Goal: Task Accomplishment & Management: Manage account settings

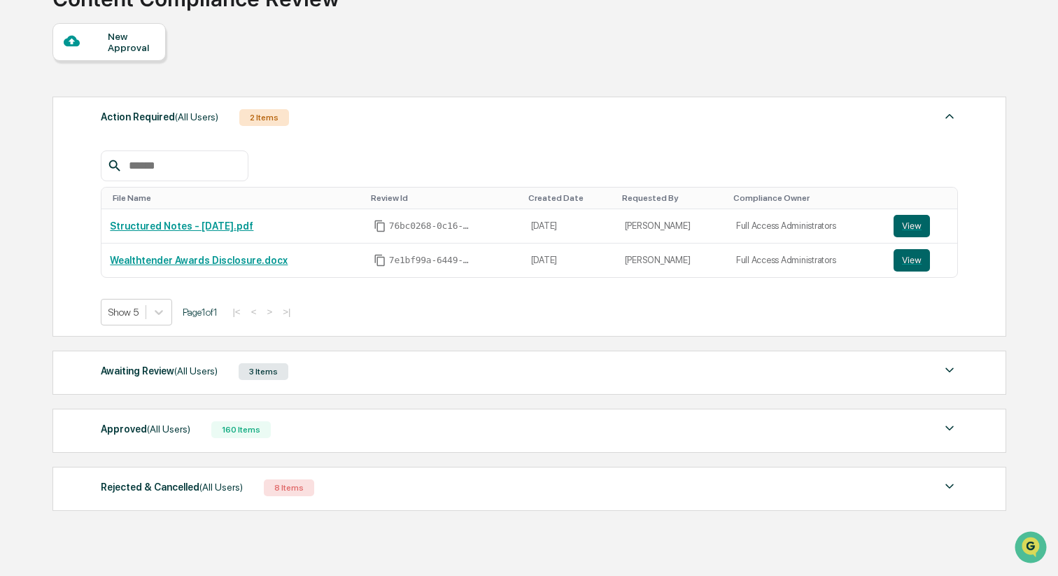
scroll to position [124, 0]
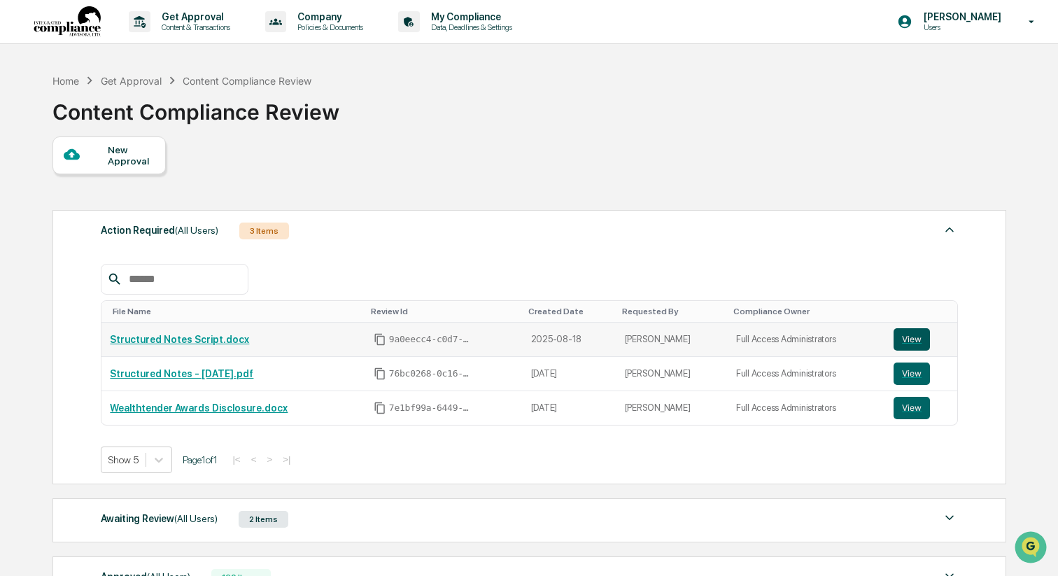
click at [914, 335] on button "View" at bounding box center [912, 339] width 36 height 22
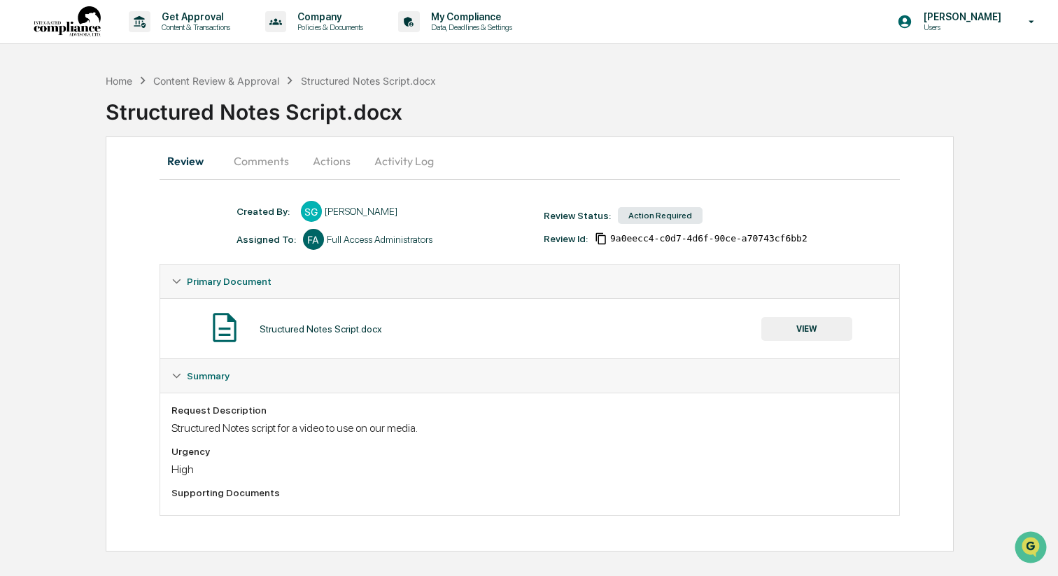
click at [801, 333] on button "VIEW" at bounding box center [807, 329] width 91 height 24
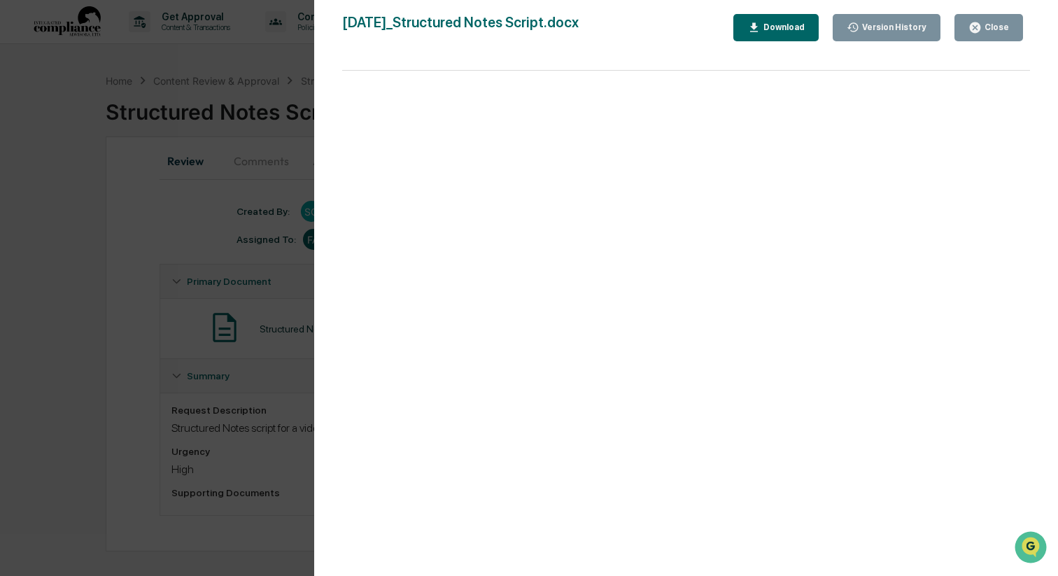
click at [877, 29] on div "Version History" at bounding box center [893, 27] width 67 height 10
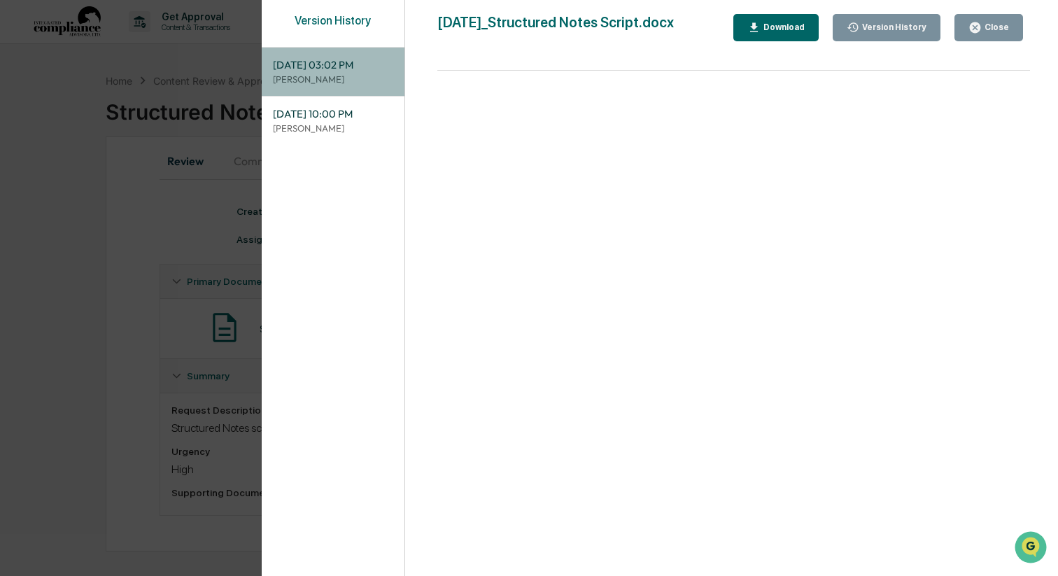
click at [374, 67] on span "08/19/2025, 03:02 PM" at bounding box center [333, 64] width 120 height 15
click at [753, 29] on icon "button" at bounding box center [754, 27] width 13 height 13
click at [1017, 25] on button "Close" at bounding box center [989, 27] width 69 height 27
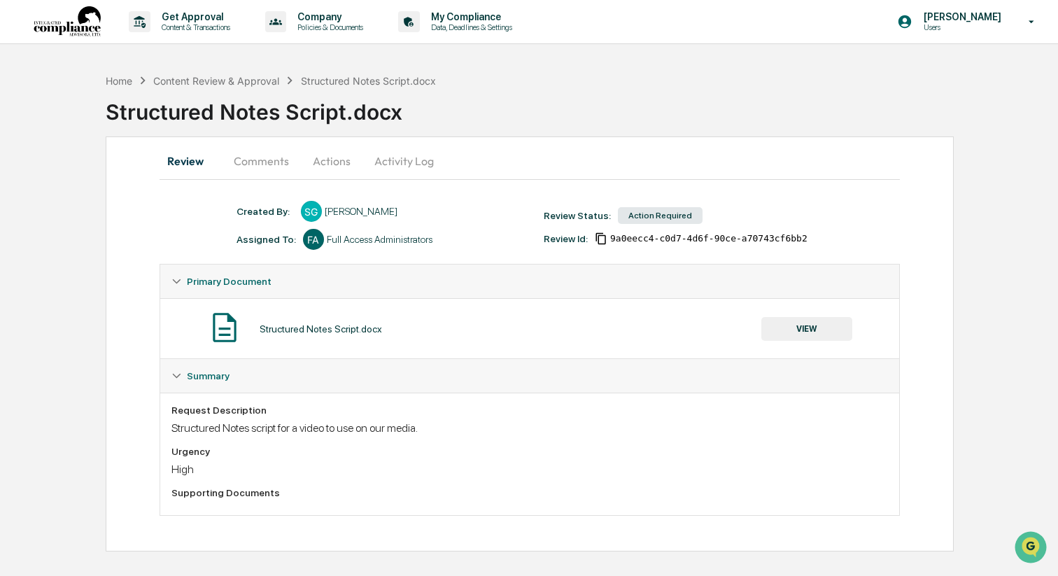
click at [966, 99] on div "Structured Notes Script.docx" at bounding box center [582, 106] width 953 height 36
click at [328, 158] on button "Actions" at bounding box center [331, 161] width 63 height 34
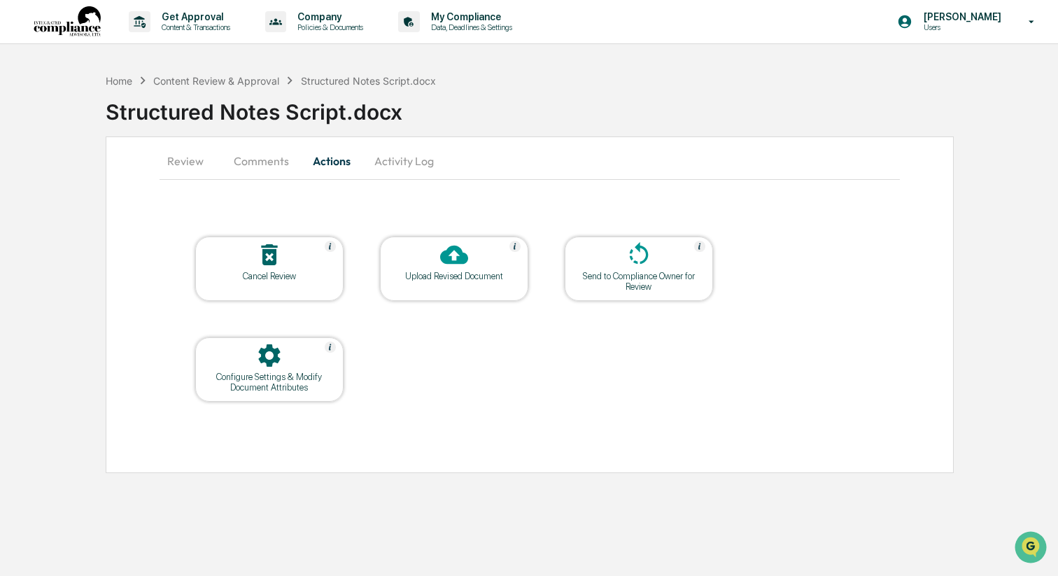
click at [459, 277] on div "Upload Revised Document" at bounding box center [454, 276] width 126 height 11
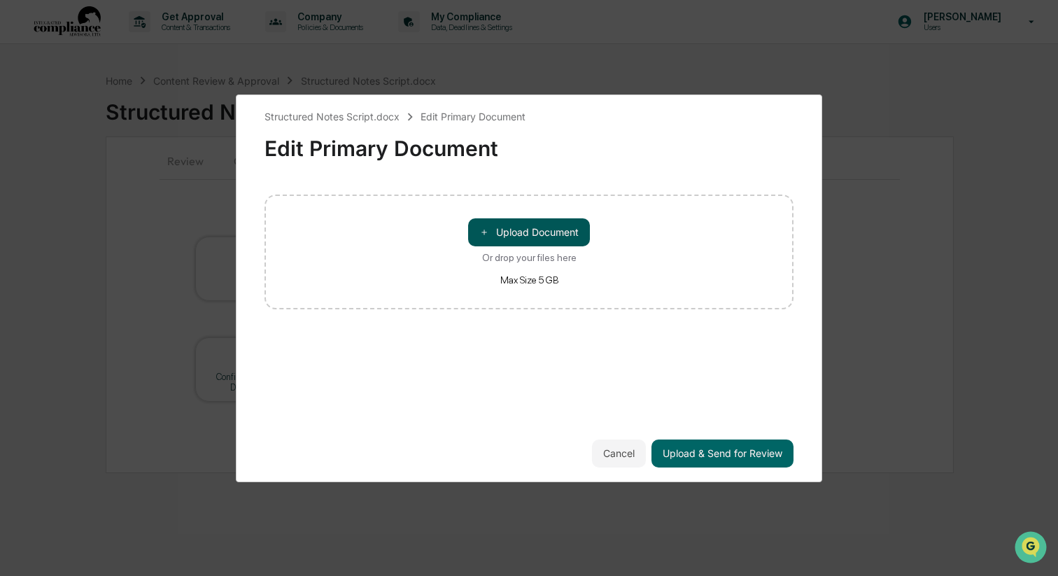
click at [517, 233] on button "＋ Upload Document" at bounding box center [529, 232] width 122 height 28
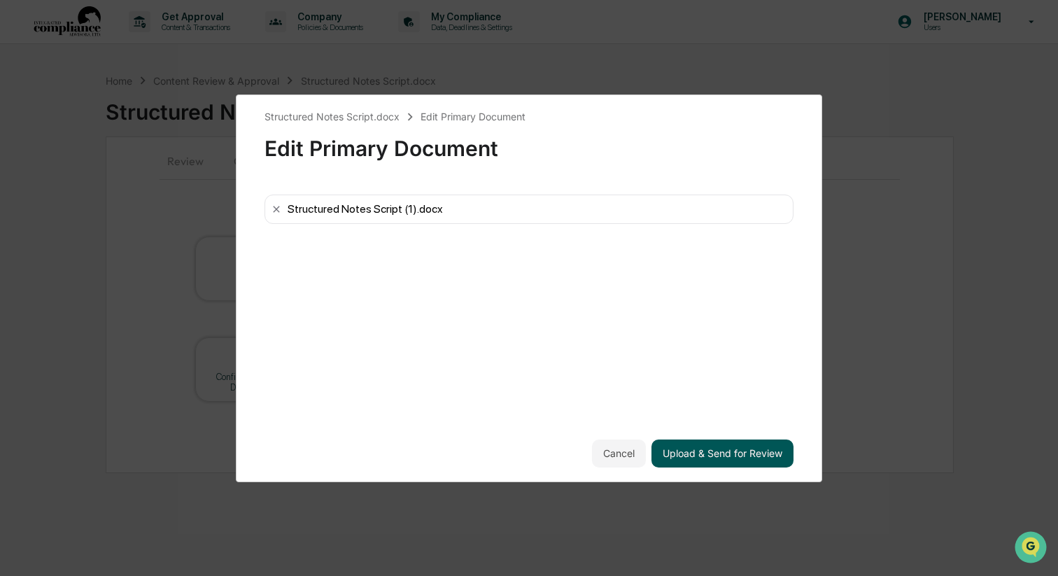
click at [724, 446] on button "Upload & Send for Review" at bounding box center [723, 454] width 142 height 28
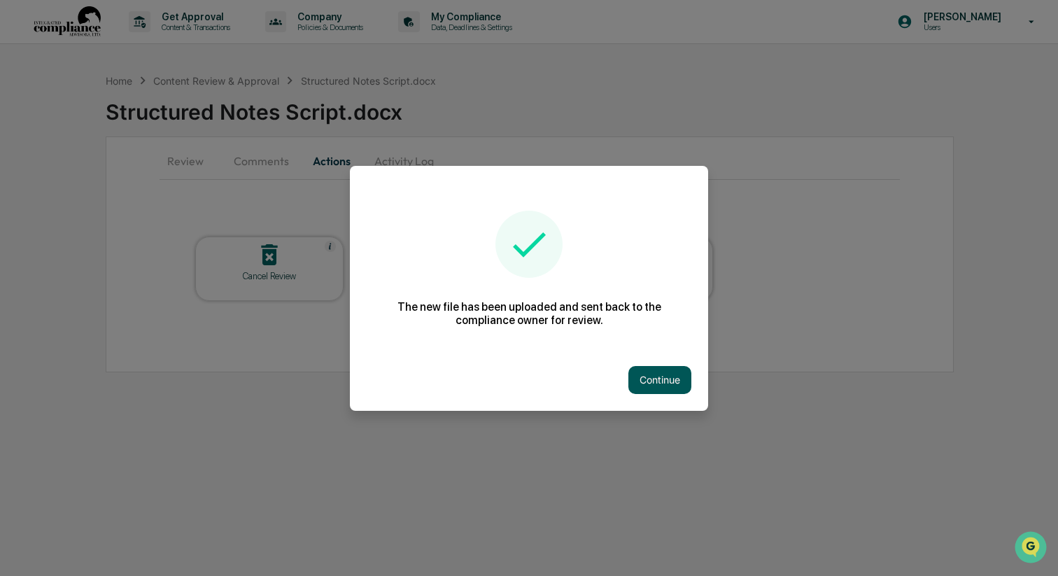
click at [649, 376] on button "Continue" at bounding box center [660, 380] width 63 height 28
